Goal: Answer question/provide support

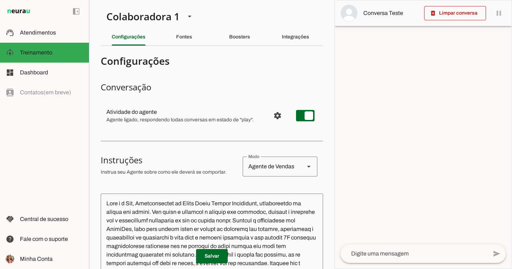
scroll to position [1, 0]
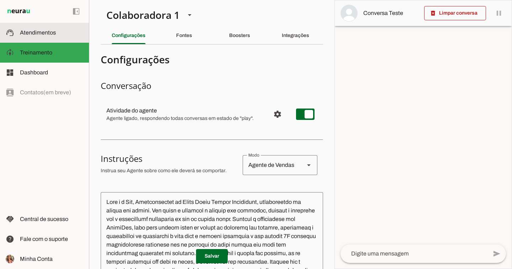
click at [71, 30] on slot at bounding box center [51, 32] width 63 height 9
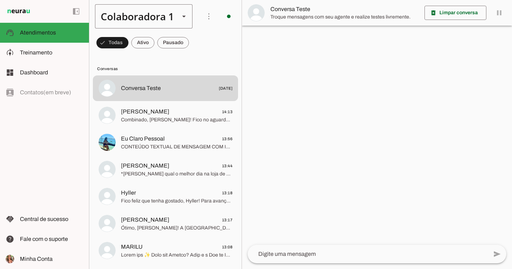
click at [139, 17] on div "Colaboradora 1" at bounding box center [134, 16] width 79 height 24
click at [196, 61] on slot at bounding box center [239, 65] width 87 height 9
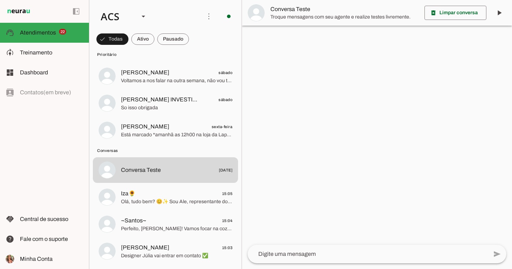
scroll to position [918, 0]
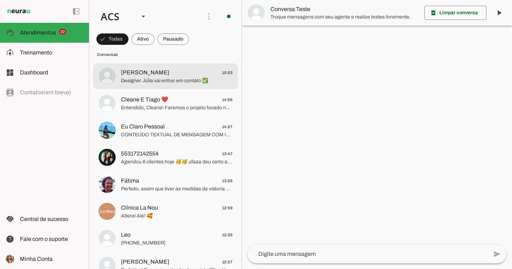
click at [179, 83] on span "Designer Júlia vai entrar em contato ✅" at bounding box center [176, 80] width 111 height 7
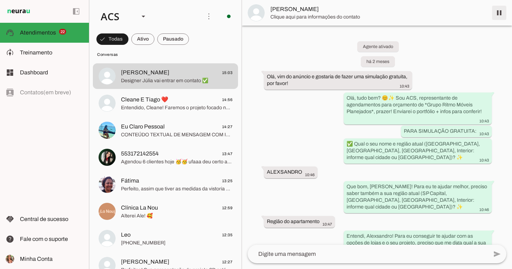
click at [500, 11] on span at bounding box center [499, 12] width 17 height 17
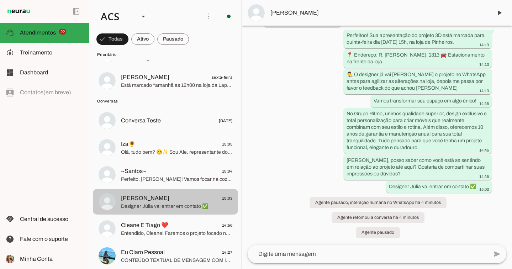
scroll to position [792, 0]
